Goal: Task Accomplishment & Management: Use online tool/utility

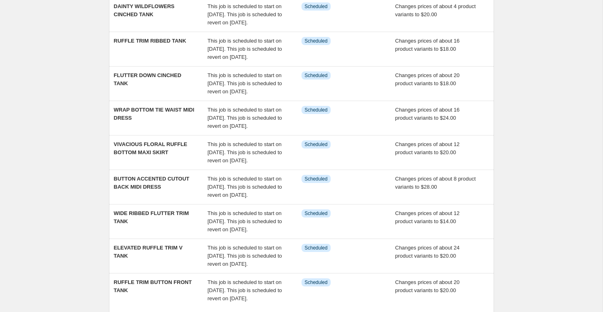
scroll to position [268, 0]
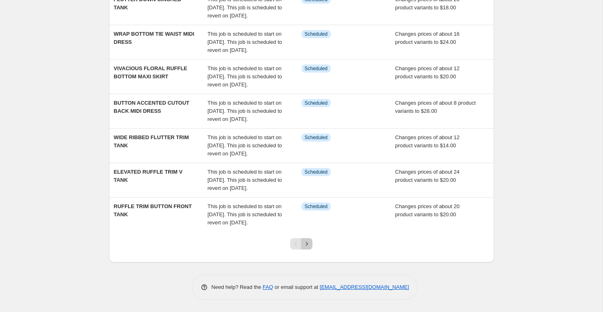
click at [307, 246] on icon "Next" at bounding box center [307, 244] width 8 height 8
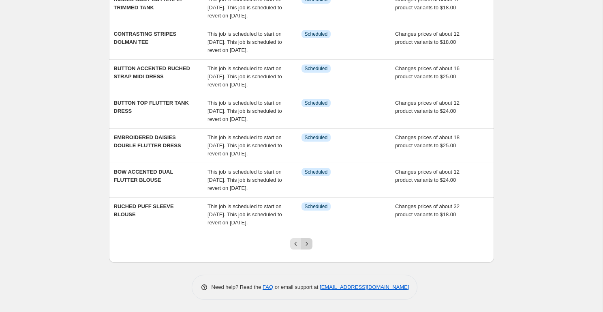
click at [310, 239] on button "Next" at bounding box center [306, 243] width 11 height 11
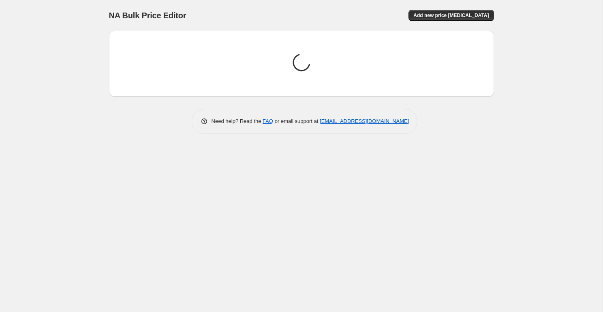
scroll to position [0, 0]
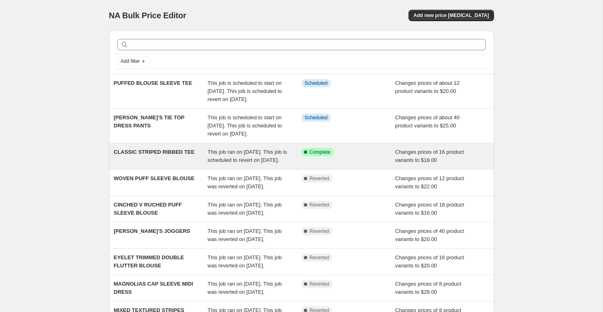
click at [165, 155] on span "CLASSIC STRIPED RIBBED TEE" at bounding box center [154, 152] width 81 height 6
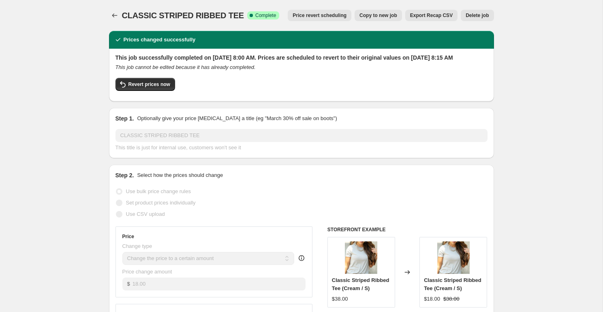
click at [482, 18] on span "Delete job" at bounding box center [477, 15] width 23 height 6
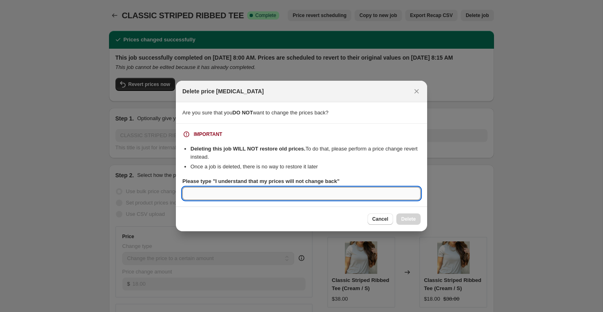
click at [242, 191] on input "Please type "I understand that my prices will not change back"" at bounding box center [301, 193] width 238 height 13
type input "I understand that my"
click at [412, 91] on button "Close" at bounding box center [416, 91] width 11 height 11
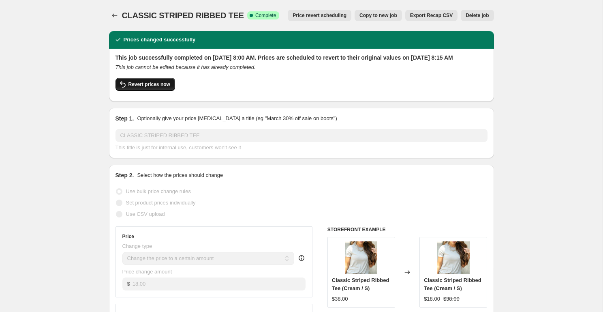
click at [130, 88] on span "Revert prices now" at bounding box center [150, 84] width 42 height 6
checkbox input "false"
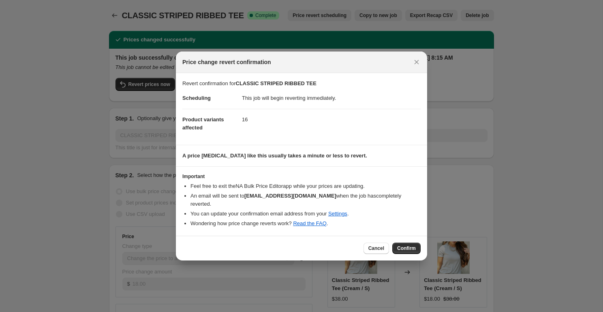
click at [406, 246] on span "Confirm" at bounding box center [406, 248] width 19 height 6
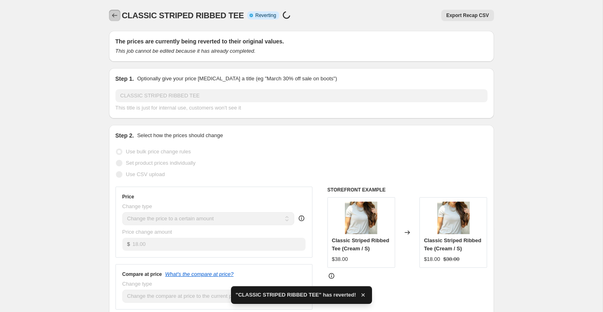
click at [114, 18] on icon "Price change jobs" at bounding box center [115, 15] width 8 height 8
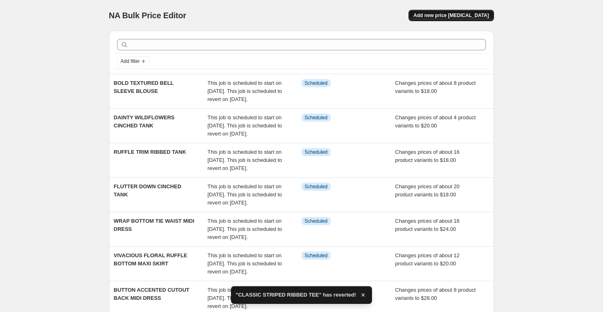
click at [459, 14] on span "Add new price change job" at bounding box center [450, 15] width 75 height 6
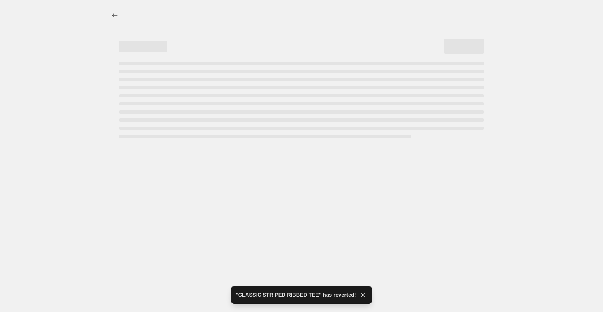
select select "percentage"
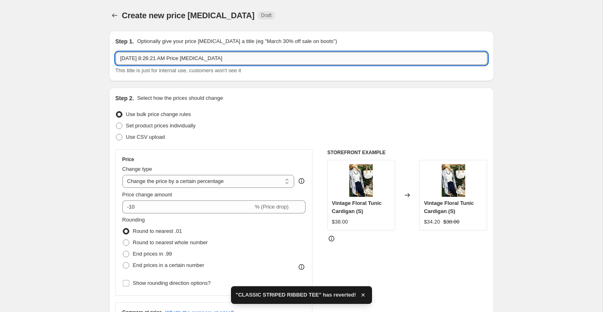
click at [261, 55] on input "Aug 26, 2025, 8:26:21 AM Price change job" at bounding box center [302, 58] width 372 height 13
paste input "CINCHED NECK RUCHED PUFF SLEEVE BLOUSE"
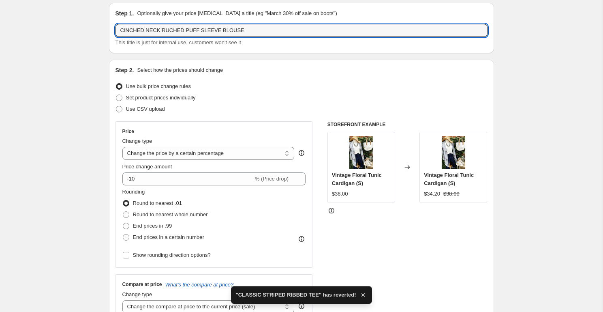
scroll to position [29, 0]
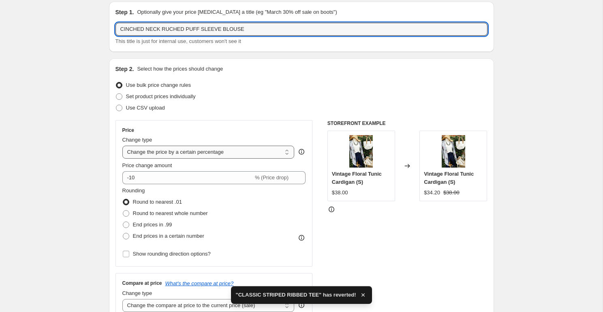
type input "CINCHED NECK RUCHED PUFF SLEEVE BLOUSE"
click at [193, 154] on select "Change the price to a certain amount Change the price by a certain amount Chang…" at bounding box center [208, 152] width 172 height 13
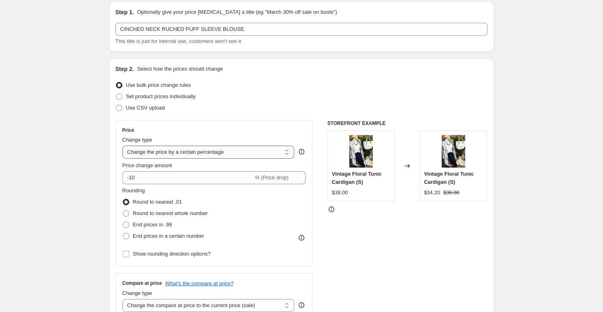
select select "to"
click at [122, 146] on select "Change the price to a certain amount Change the price by a certain amount Chang…" at bounding box center [208, 152] width 172 height 13
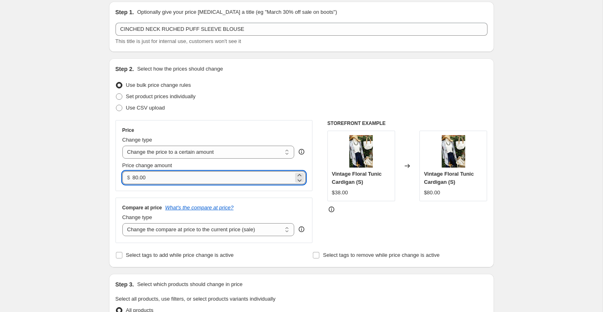
click at [147, 176] on input "80.00" at bounding box center [213, 177] width 161 height 13
type input "16.00"
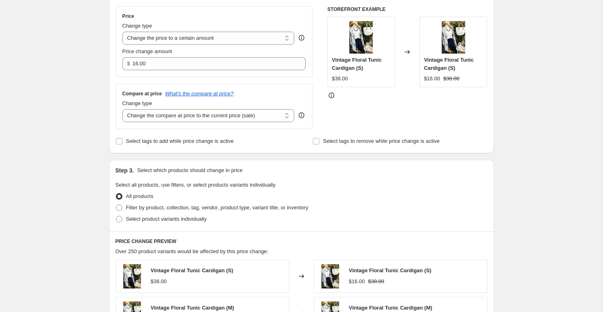
scroll to position [144, 0]
click at [158, 200] on div "All products" at bounding box center [302, 195] width 372 height 11
click at [155, 208] on span "Filter by product, collection, tag, vendor, product type, variant title, or inv…" at bounding box center [217, 207] width 182 height 6
click at [116, 204] on input "Filter by product, collection, tag, vendor, product type, variant title, or inv…" at bounding box center [116, 204] width 0 height 0
radio input "true"
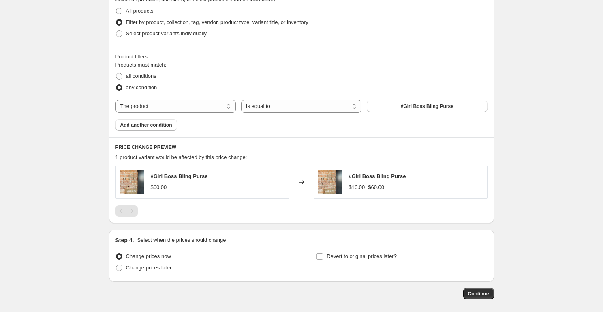
scroll to position [329, 0]
click at [421, 107] on span "#Girl Boss Bling Purse" at bounding box center [427, 106] width 53 height 6
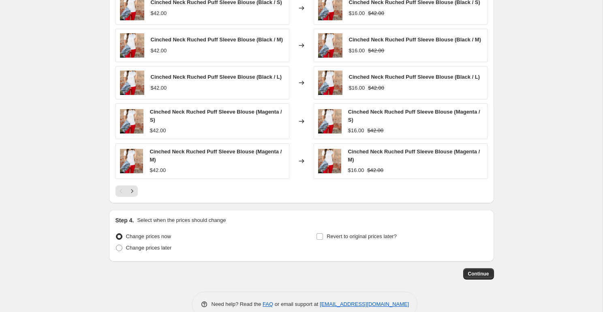
scroll to position [503, 0]
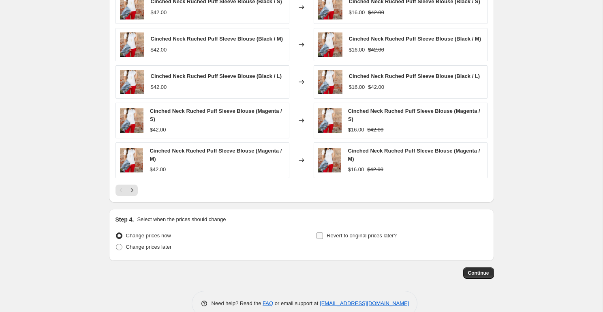
click at [374, 238] on span "Revert to original prices later?" at bounding box center [362, 235] width 70 height 6
click at [323, 239] on input "Revert to original prices later?" at bounding box center [320, 235] width 6 height 6
checkbox input "true"
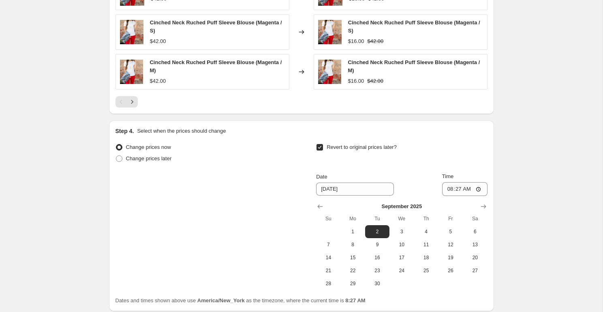
scroll to position [596, 0]
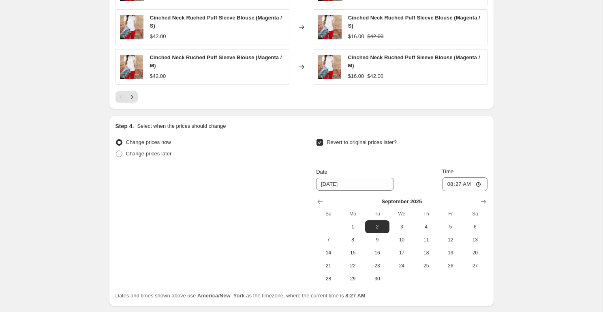
click at [314, 207] on div "September 2025 Su Mo Tu We Th Fr Sa 1 2 3 4 5 6 7 8 9 10 11 12 13 14 15 16 17 1…" at bounding box center [399, 238] width 178 height 94
click at [319, 204] on icon "Show previous month, August 2025" at bounding box center [320, 202] width 5 height 4
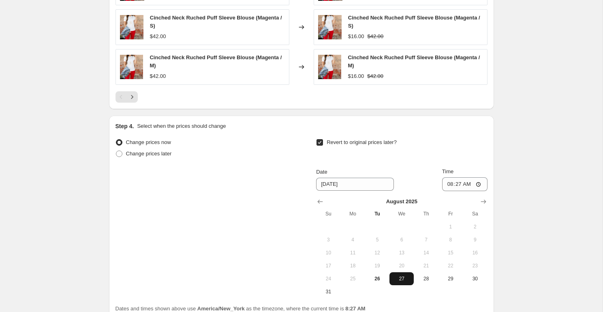
click at [403, 282] on span "27" at bounding box center [402, 278] width 18 height 6
type input "8/27/2025"
click at [456, 191] on input "08:27" at bounding box center [464, 184] width 45 height 14
type input "08:15"
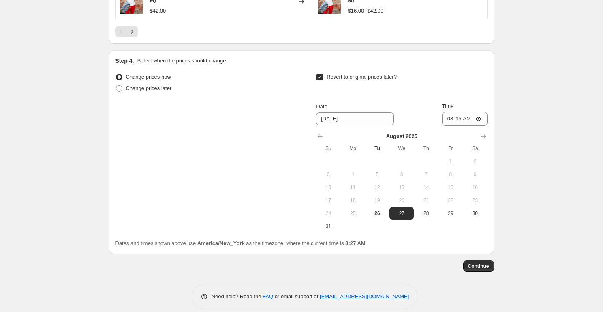
scroll to position [663, 0]
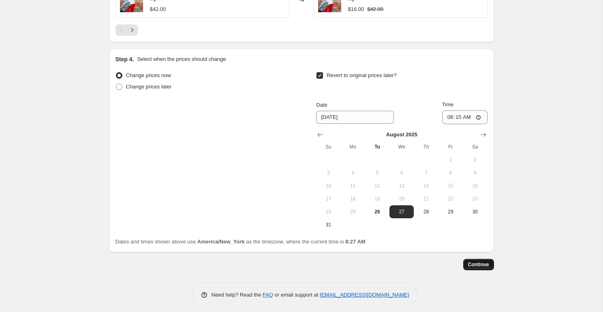
click at [469, 268] on span "Continue" at bounding box center [478, 264] width 21 height 6
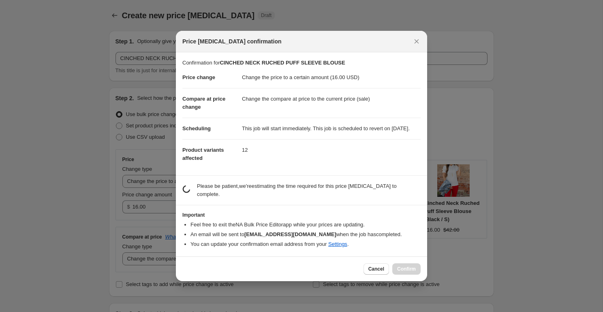
scroll to position [0, 0]
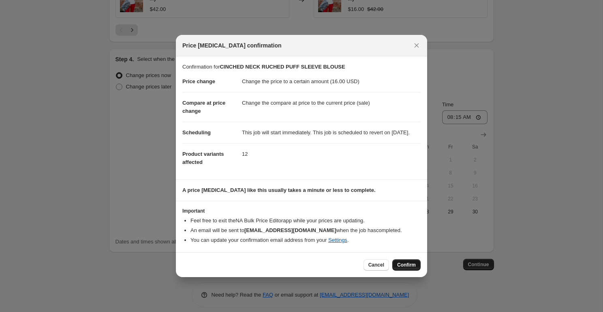
click at [403, 268] on span "Confirm" at bounding box center [406, 264] width 19 height 6
